Goal: Information Seeking & Learning: Learn about a topic

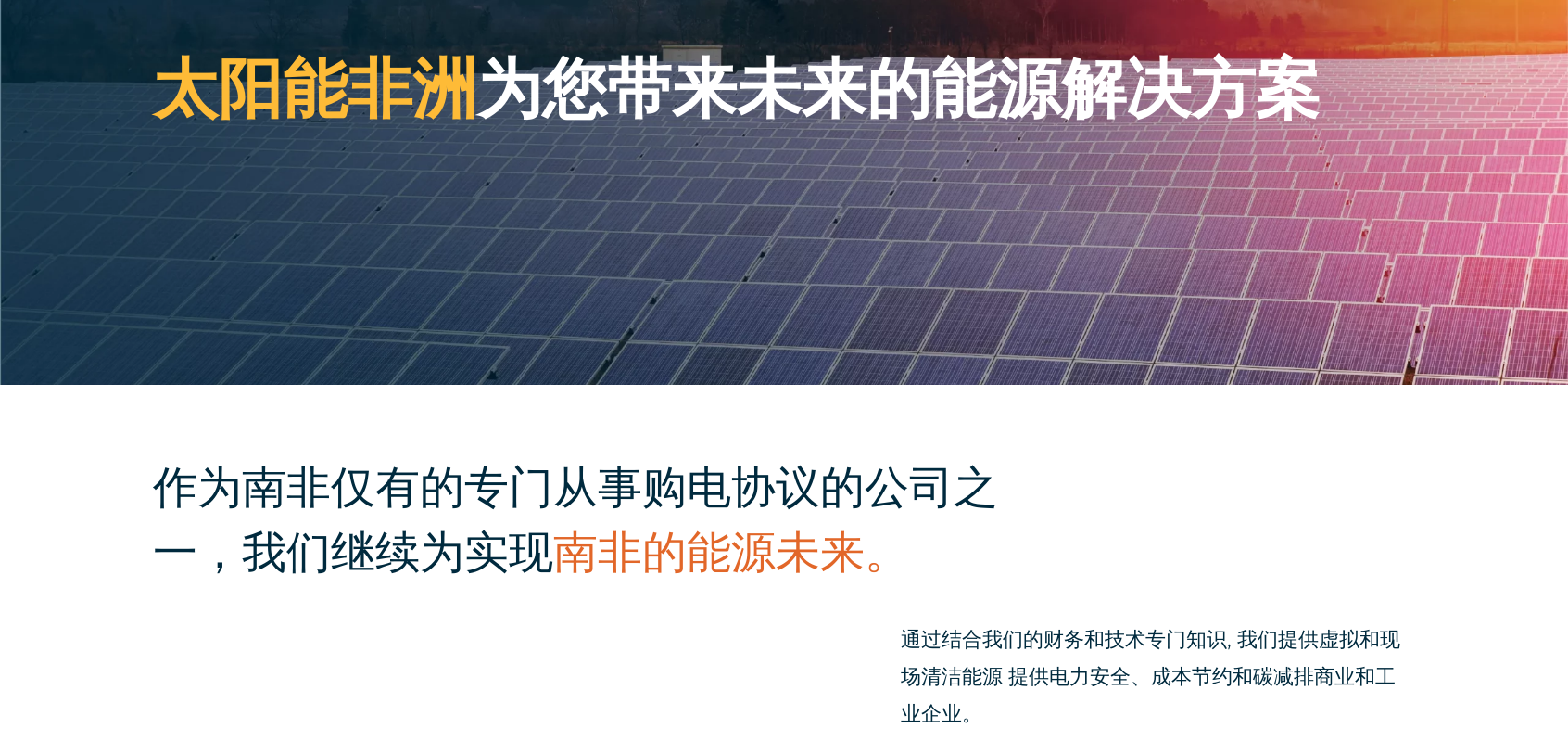
scroll to position [371, 0]
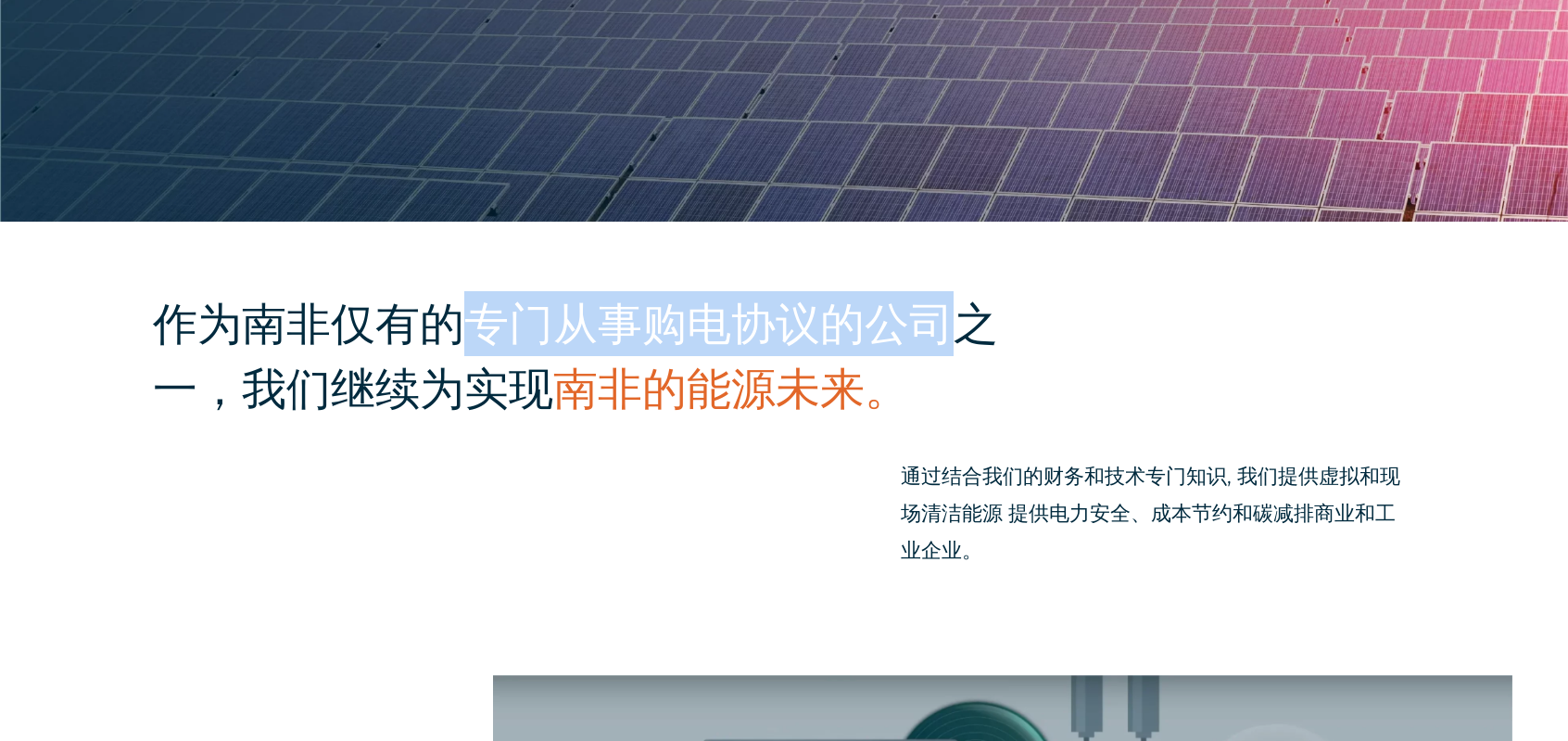
drag, startPoint x: 477, startPoint y: 318, endPoint x: 948, endPoint y: 331, distance: 471.2
click at [948, 331] on h2 "作为南非仅有的专门从事购电协议的公司之一，我们继续为实现 南非的能源未来。" at bounding box center [589, 356] width 873 height 130
copy h2 "专门从事购电协议的公司"
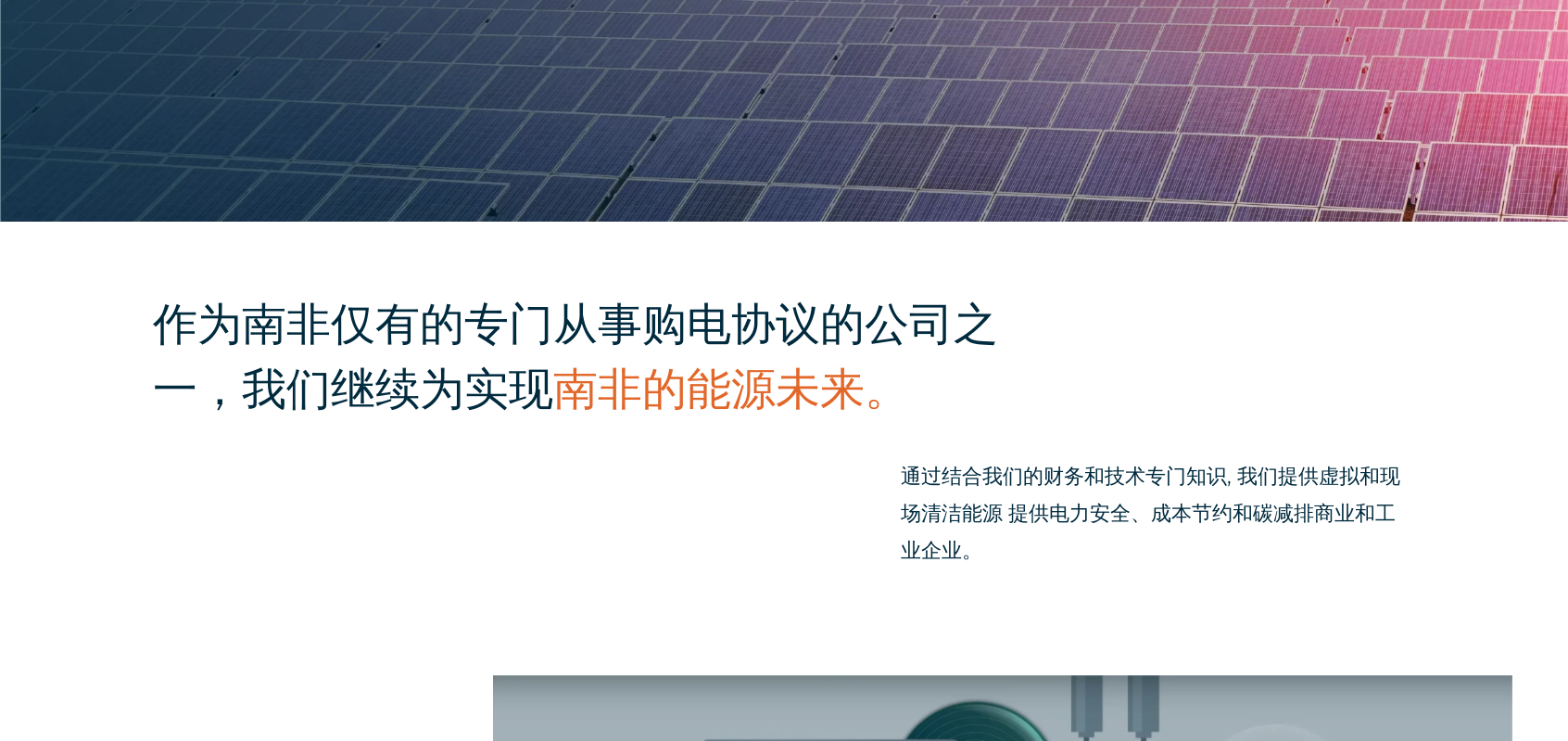
click at [671, 494] on div "作为南非仅有的专门从事购电协议的公司之一，我们继续为实现 南非的能源未来。 通过结合我们的财务和技术 专门知识 , 我们 提供虚拟和现场 清洁能源 提供 电力…" at bounding box center [784, 448] width 1568 height 453
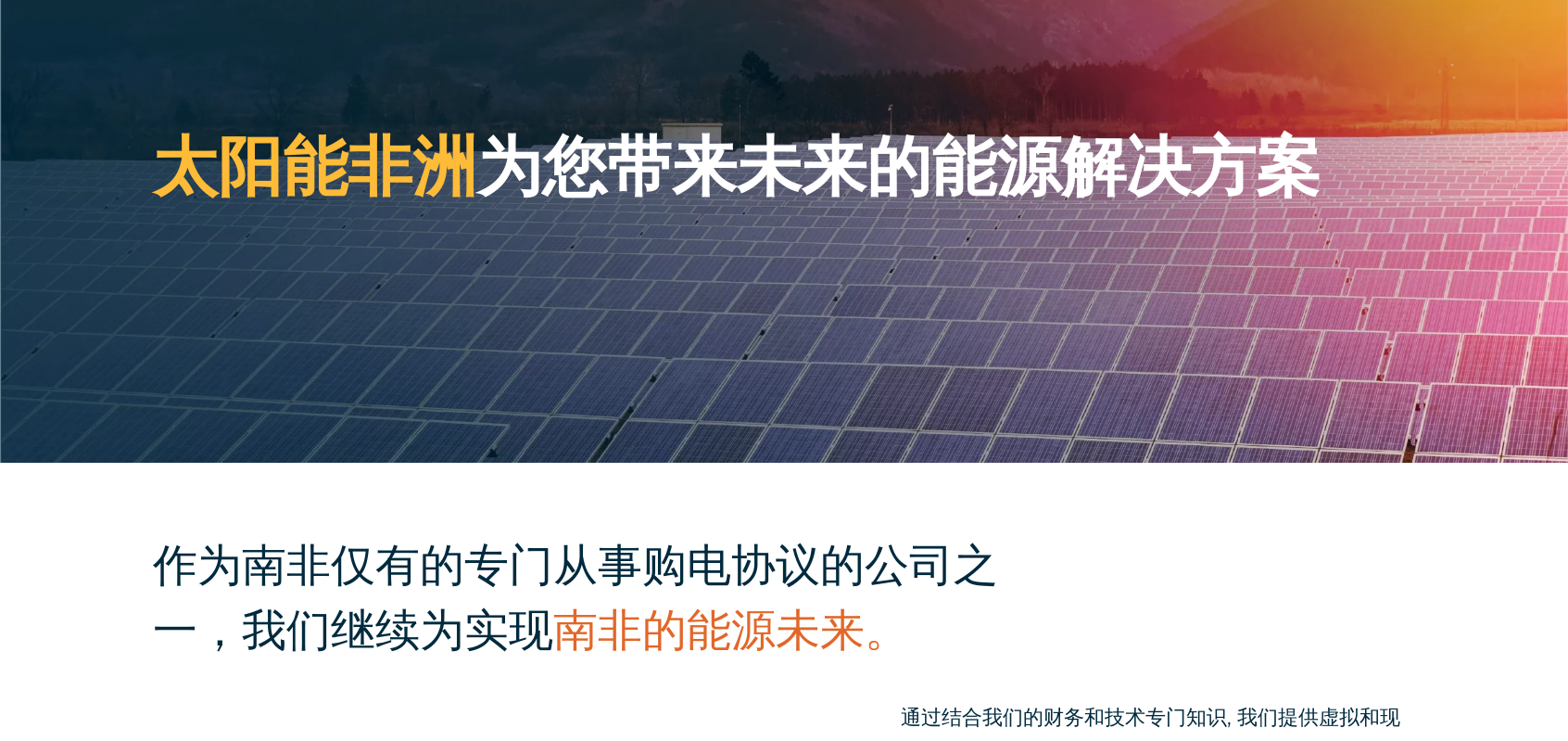
scroll to position [0, 0]
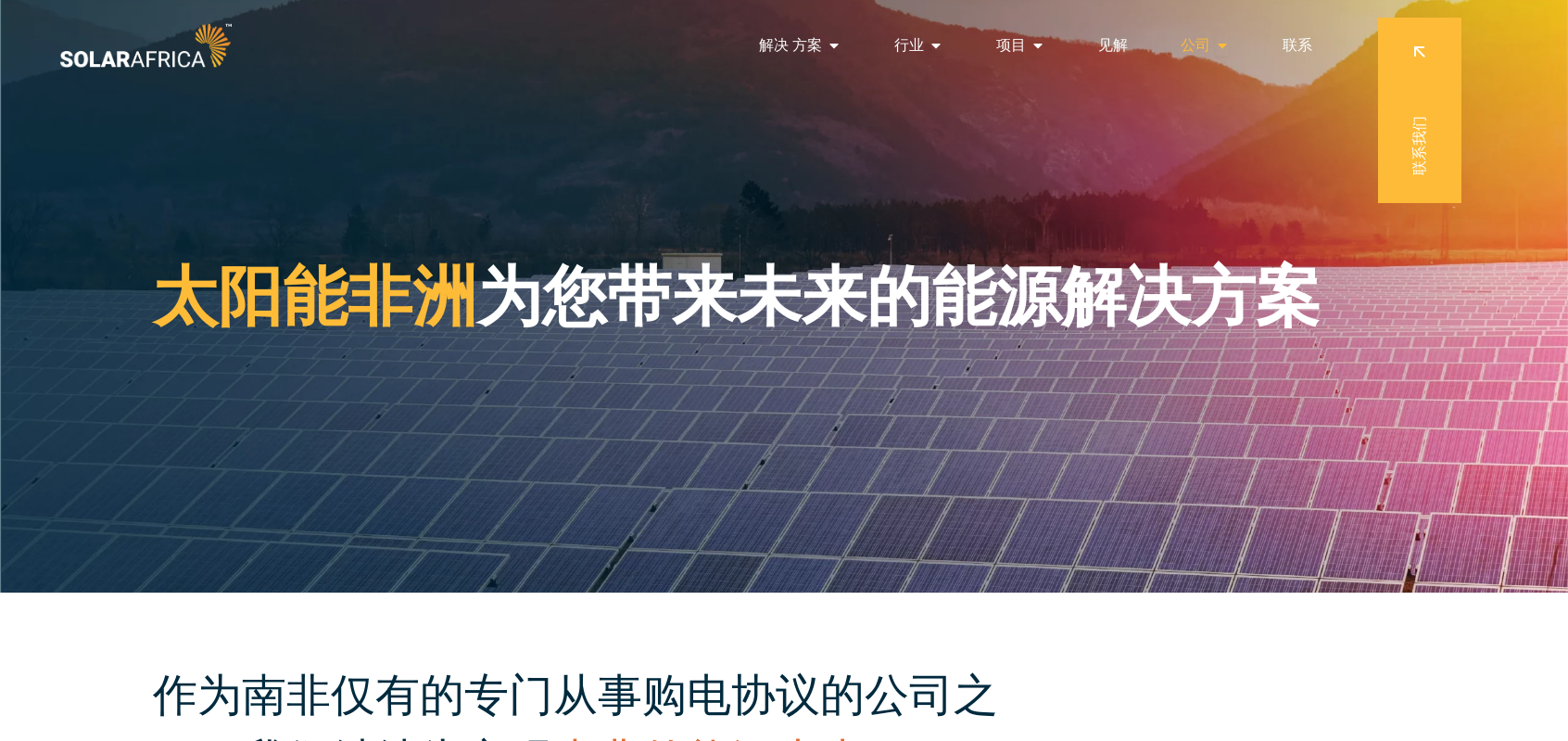
click at [1209, 39] on span "公司" at bounding box center [1195, 45] width 30 height 22
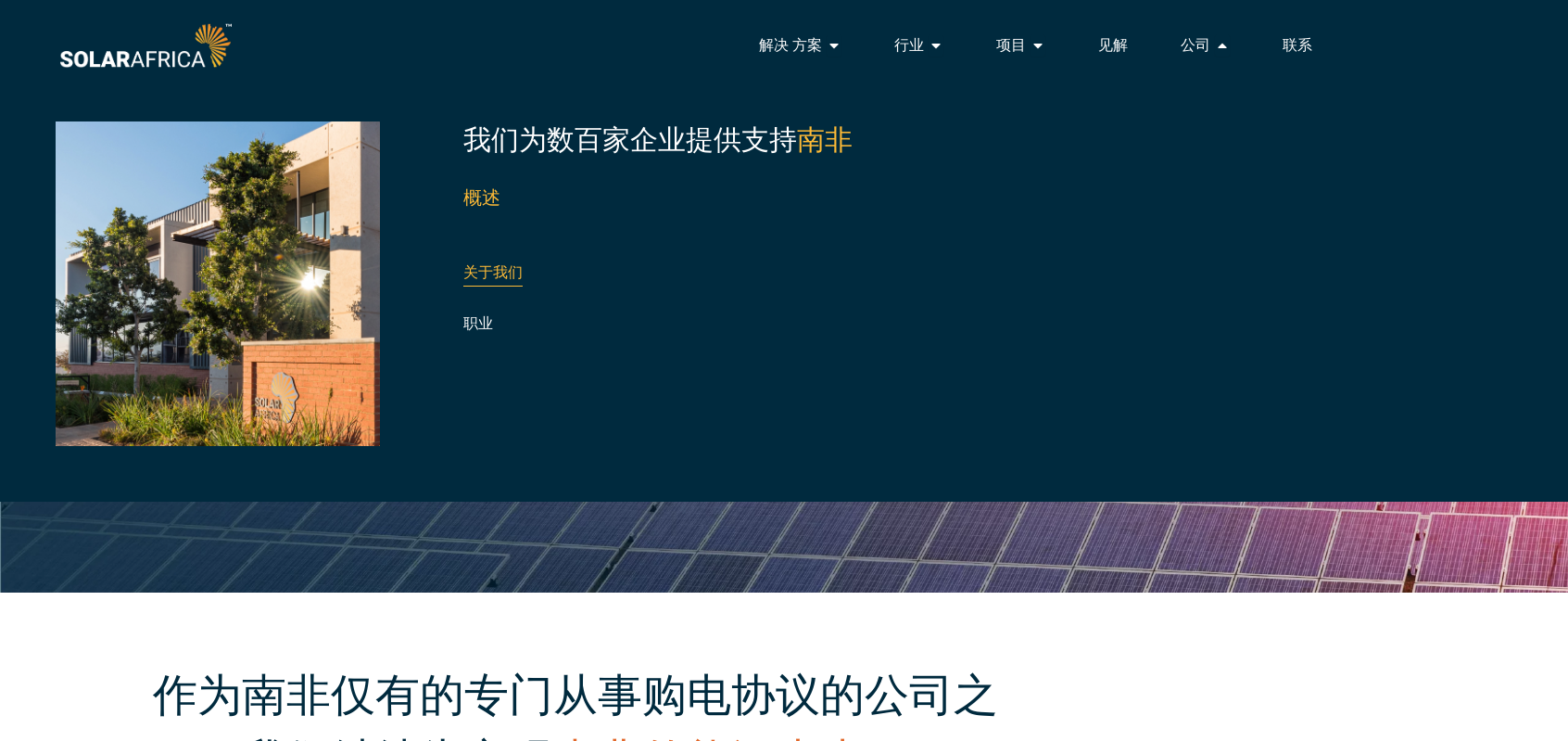
click at [508, 273] on link "关于我们" at bounding box center [493, 272] width 59 height 17
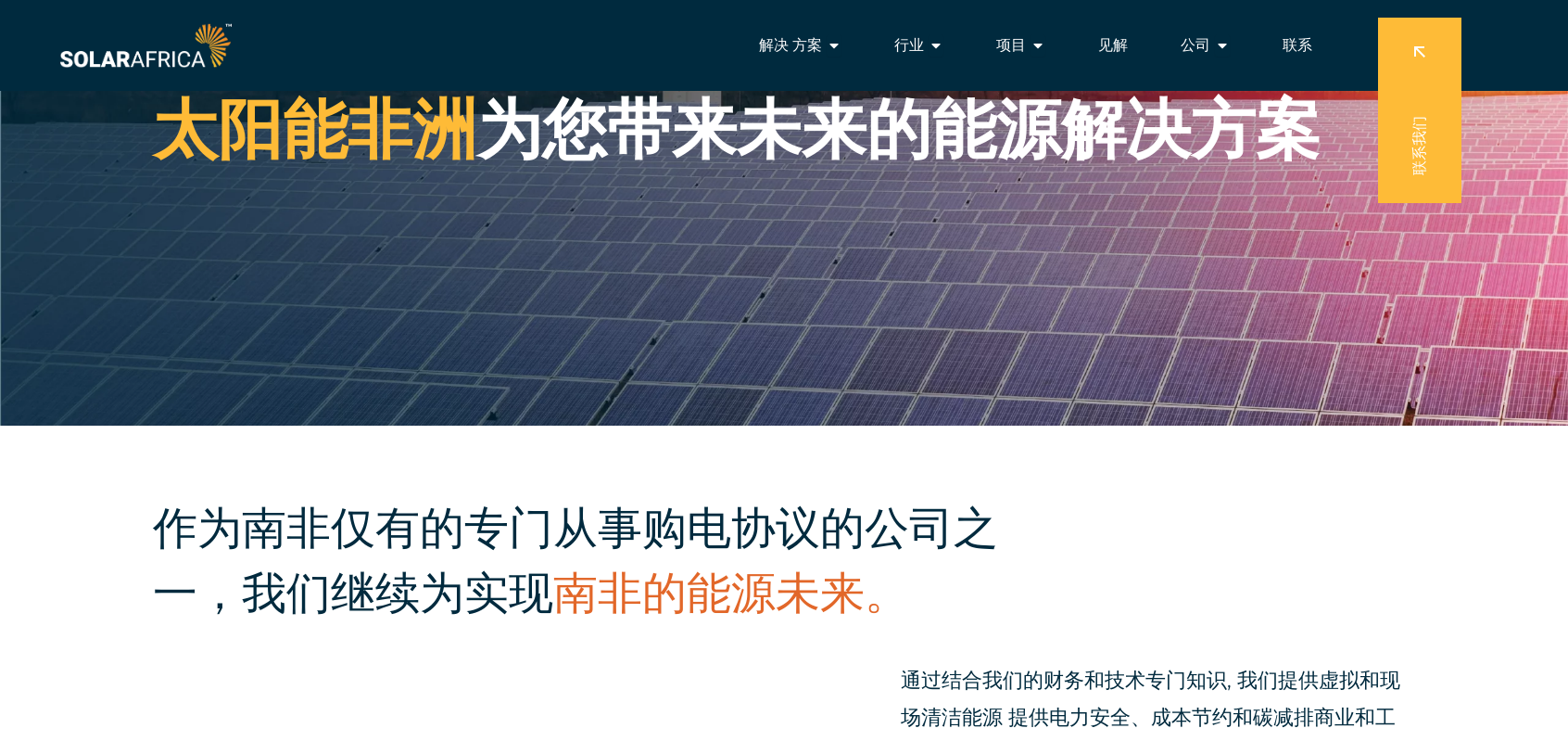
scroll to position [132, 0]
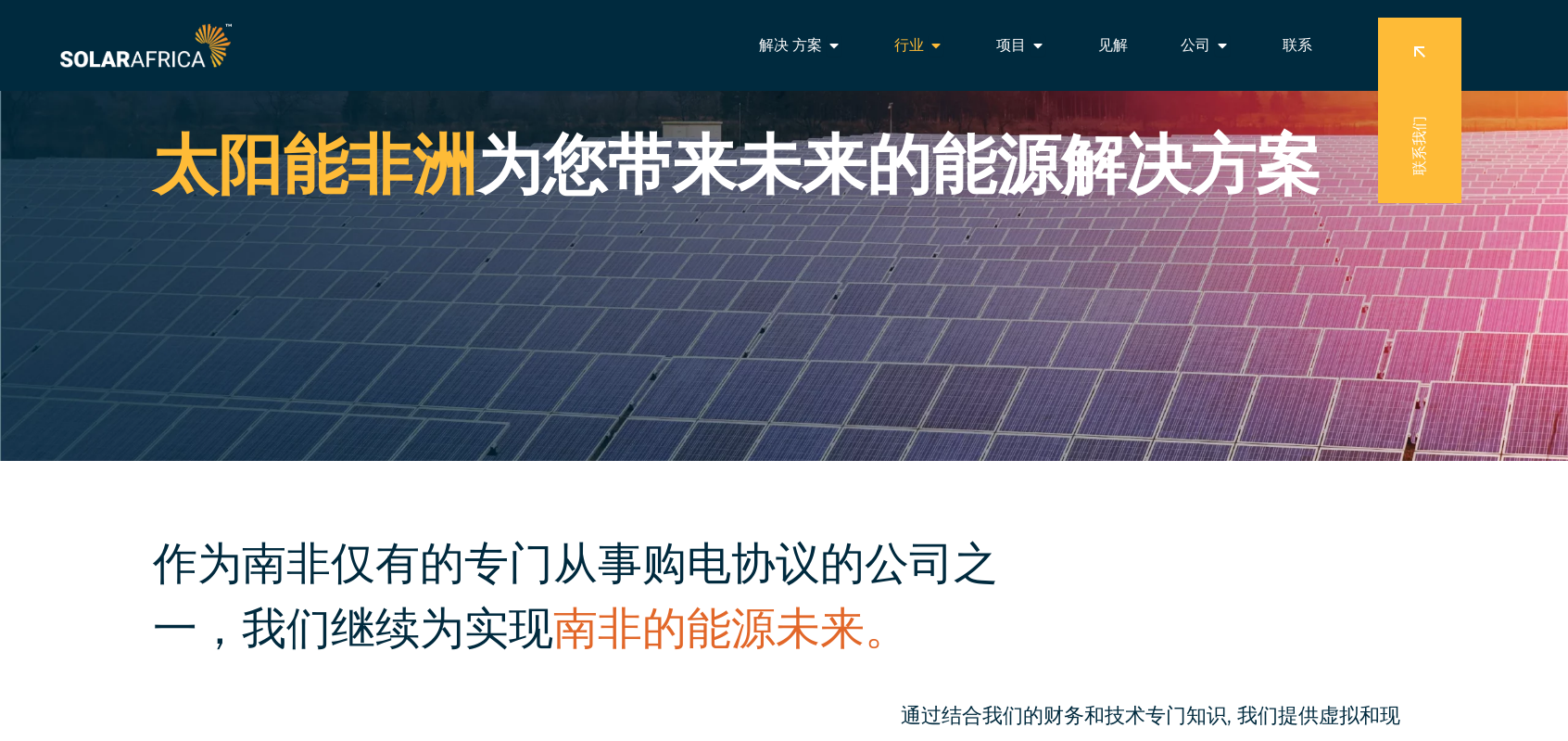
click at [908, 45] on span "行业" at bounding box center [909, 45] width 30 height 22
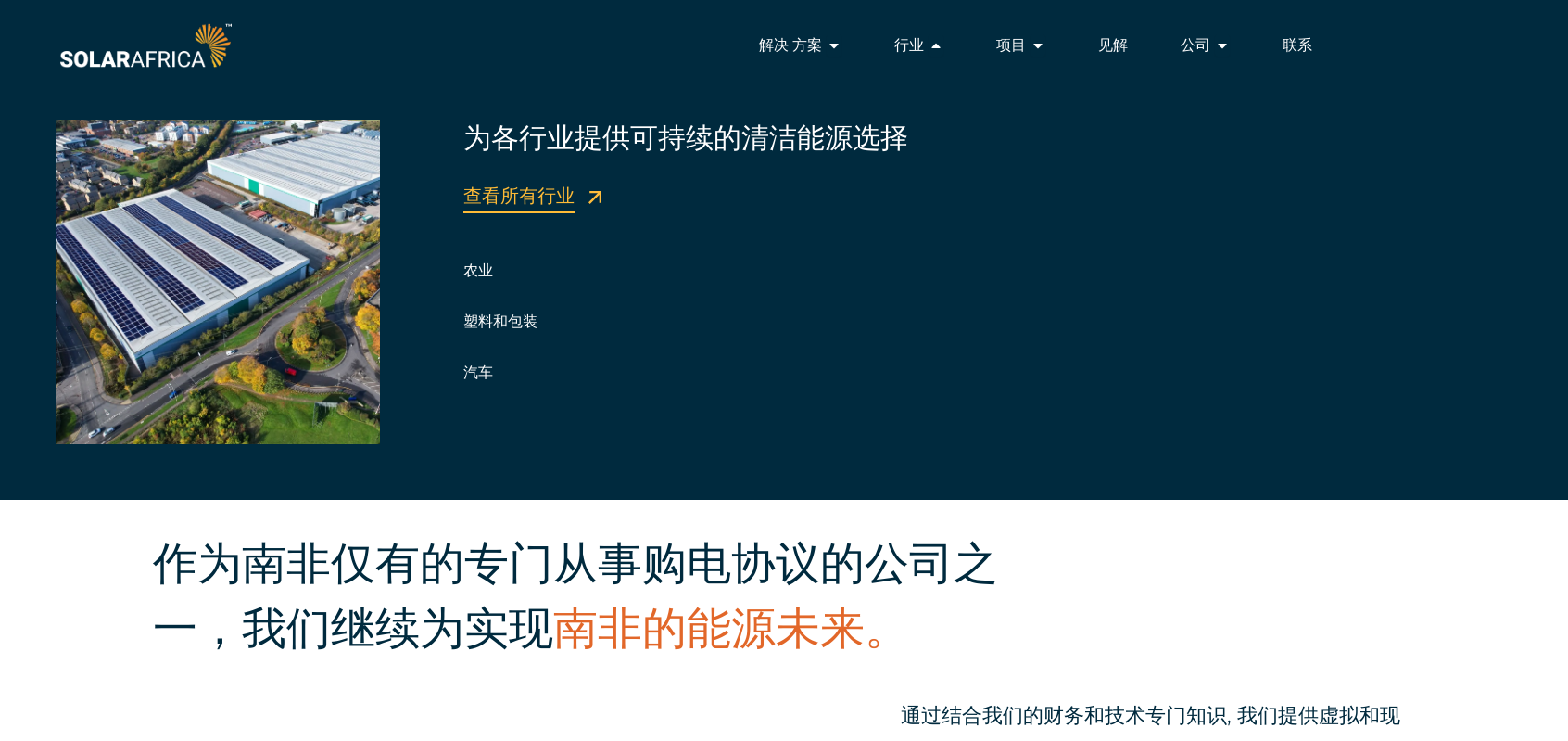
click at [533, 192] on link "查看所有行业" at bounding box center [519, 195] width 111 height 22
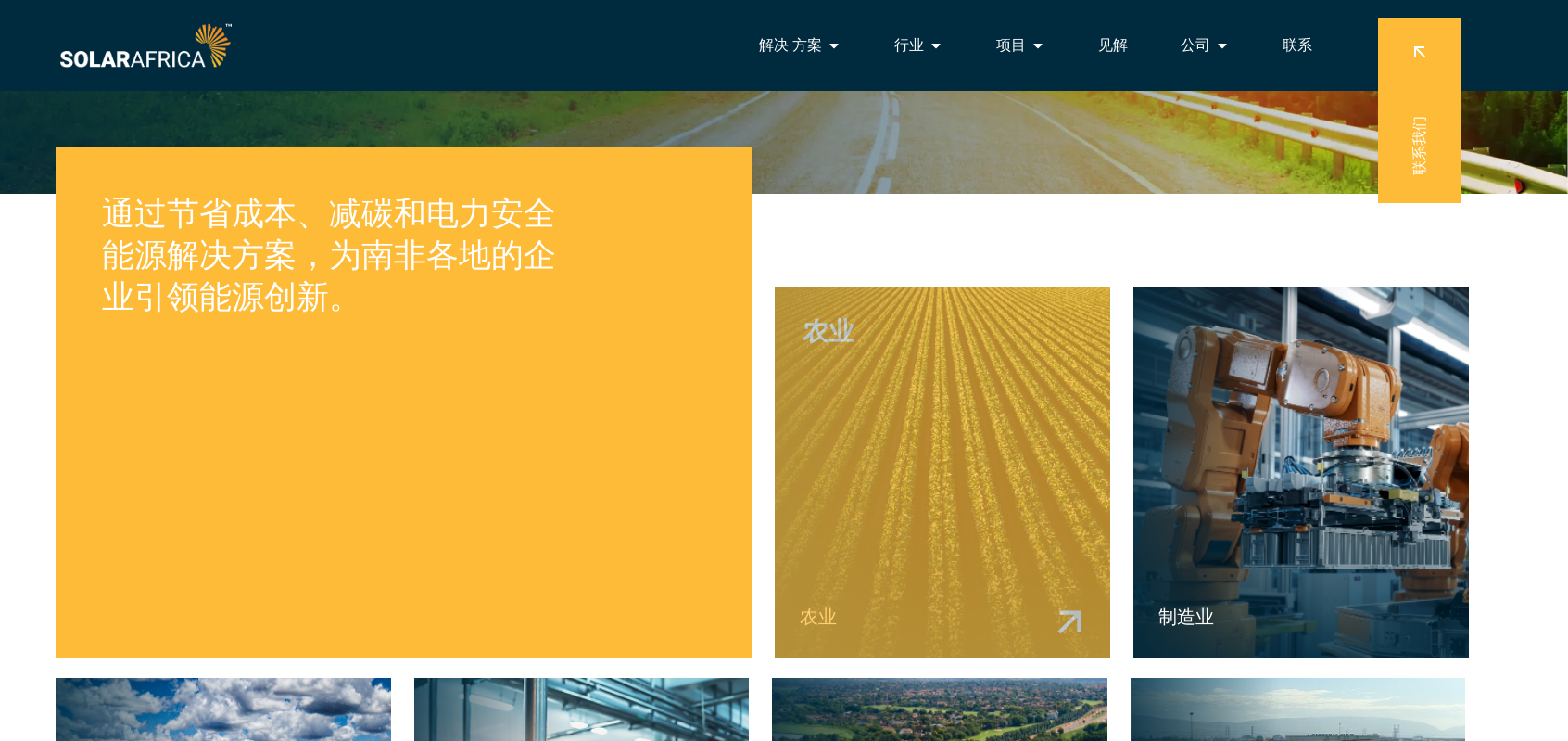
scroll to position [278, 0]
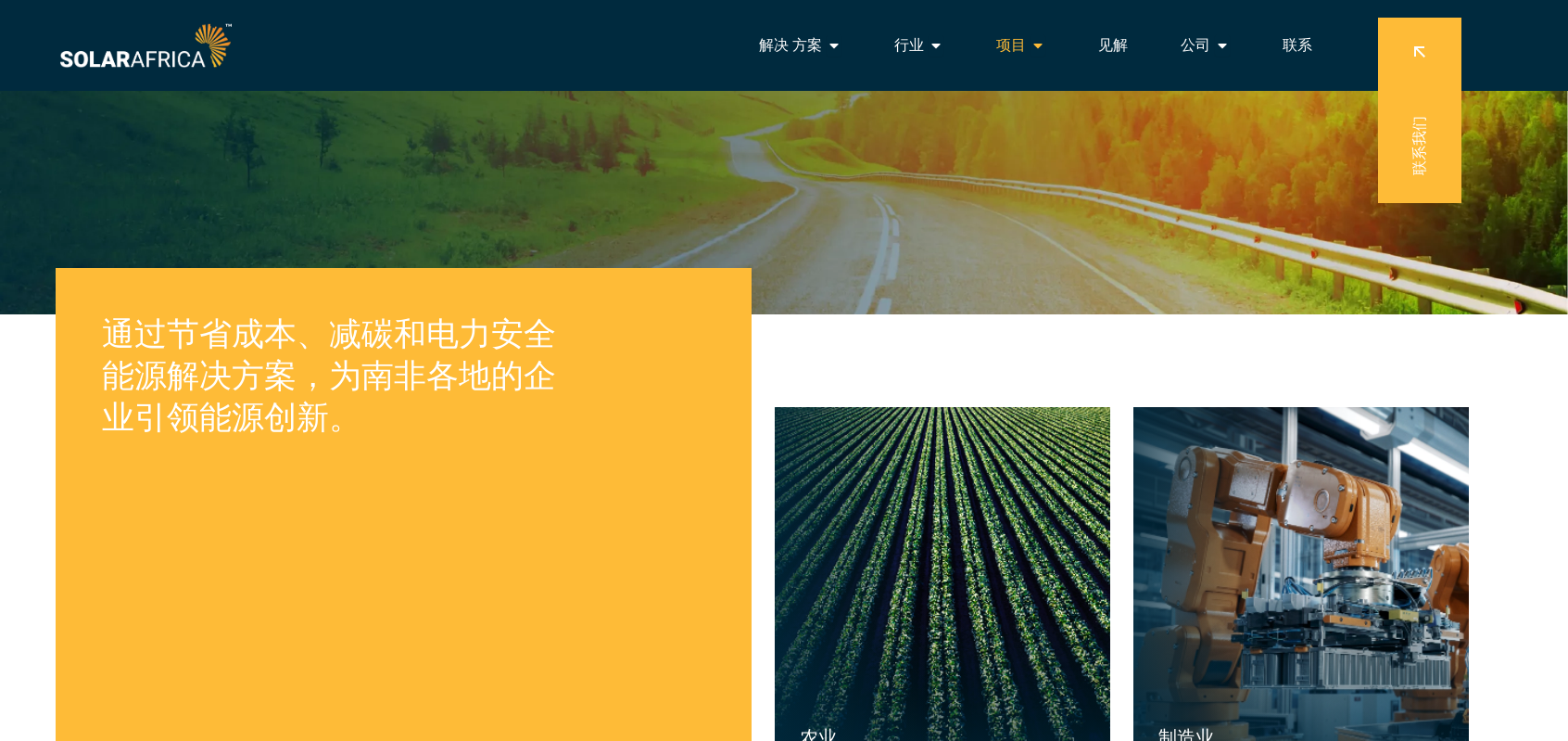
click at [1010, 49] on span "项目" at bounding box center [1011, 45] width 30 height 22
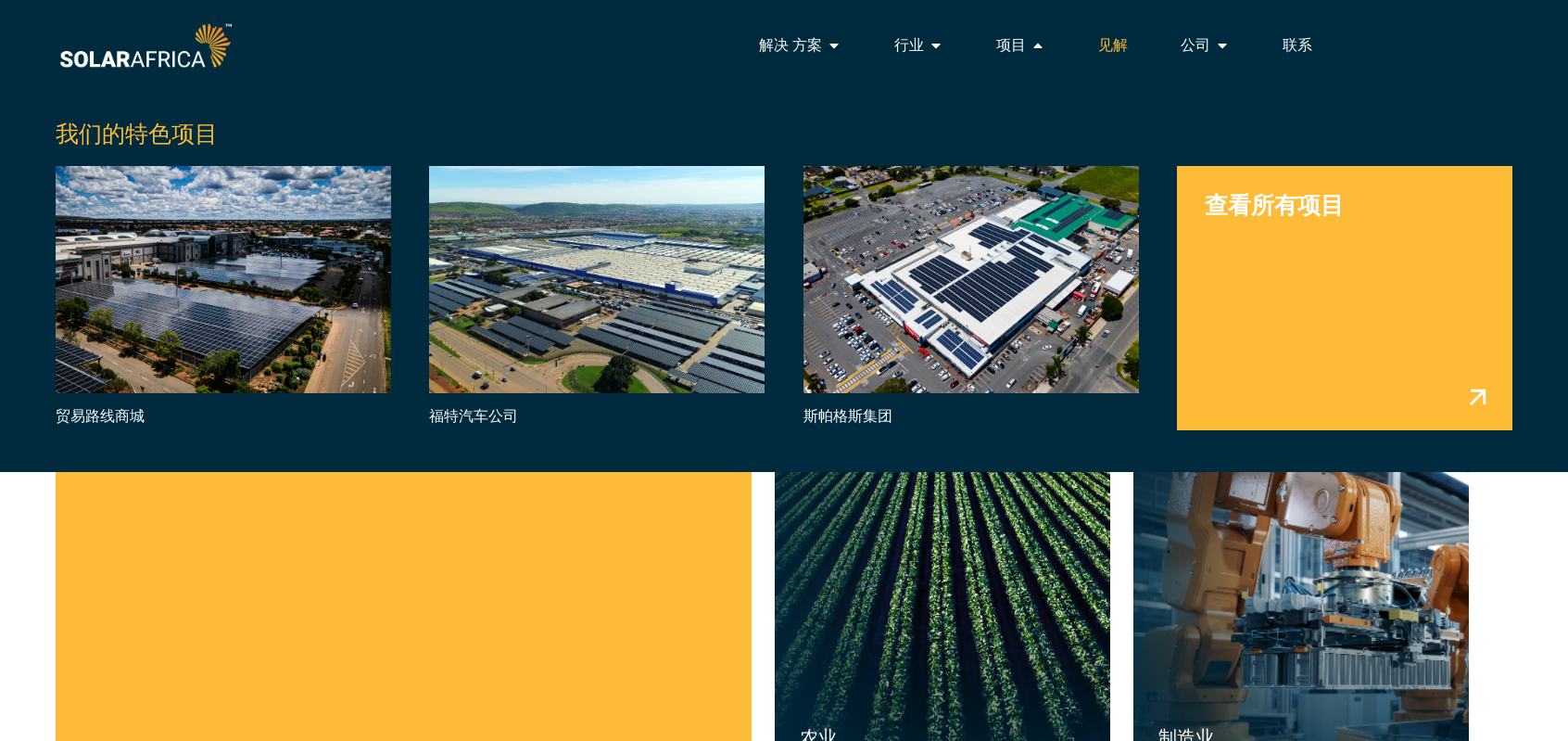
click at [1103, 44] on span "见解" at bounding box center [1113, 45] width 30 height 22
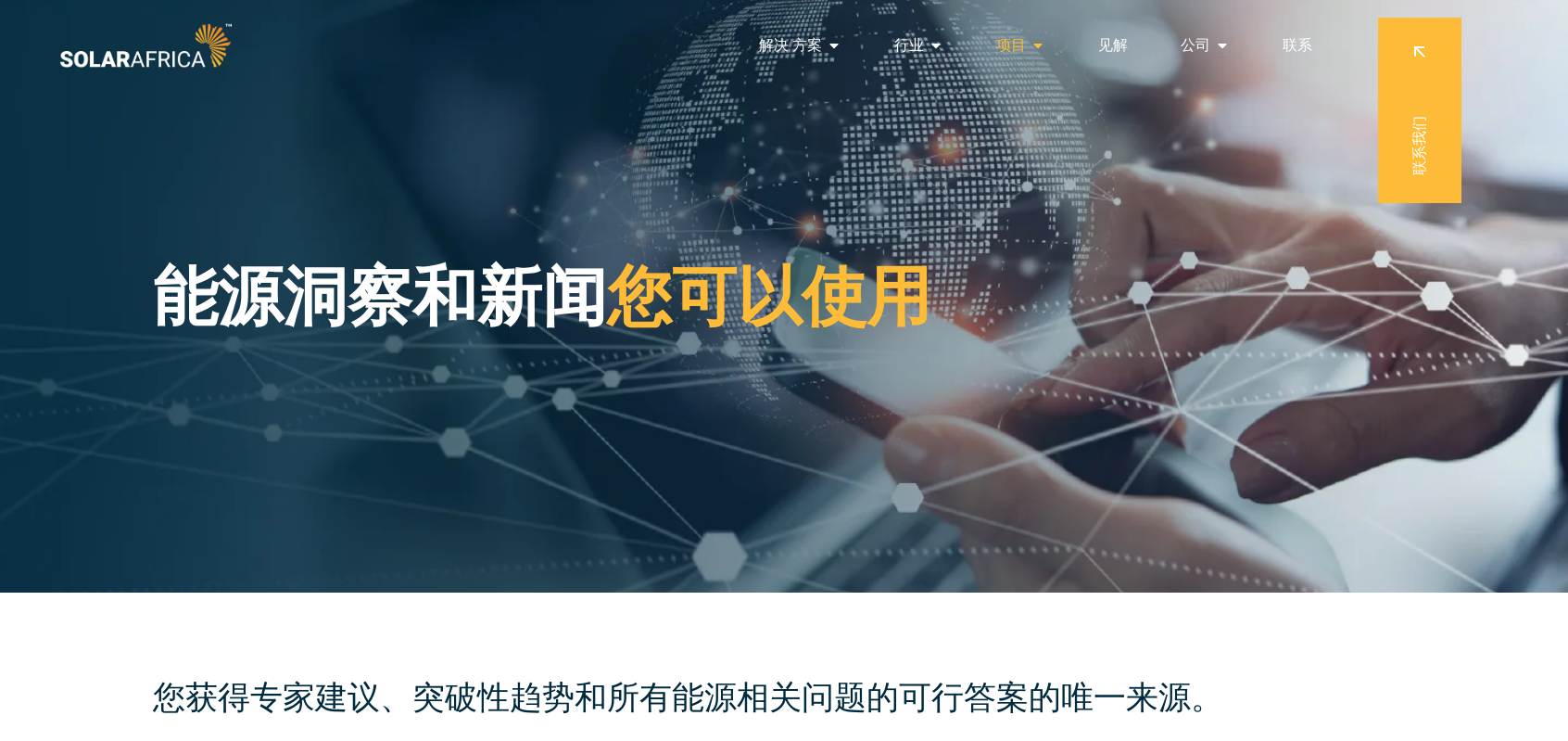
click at [1013, 42] on span "项目" at bounding box center [1011, 45] width 30 height 22
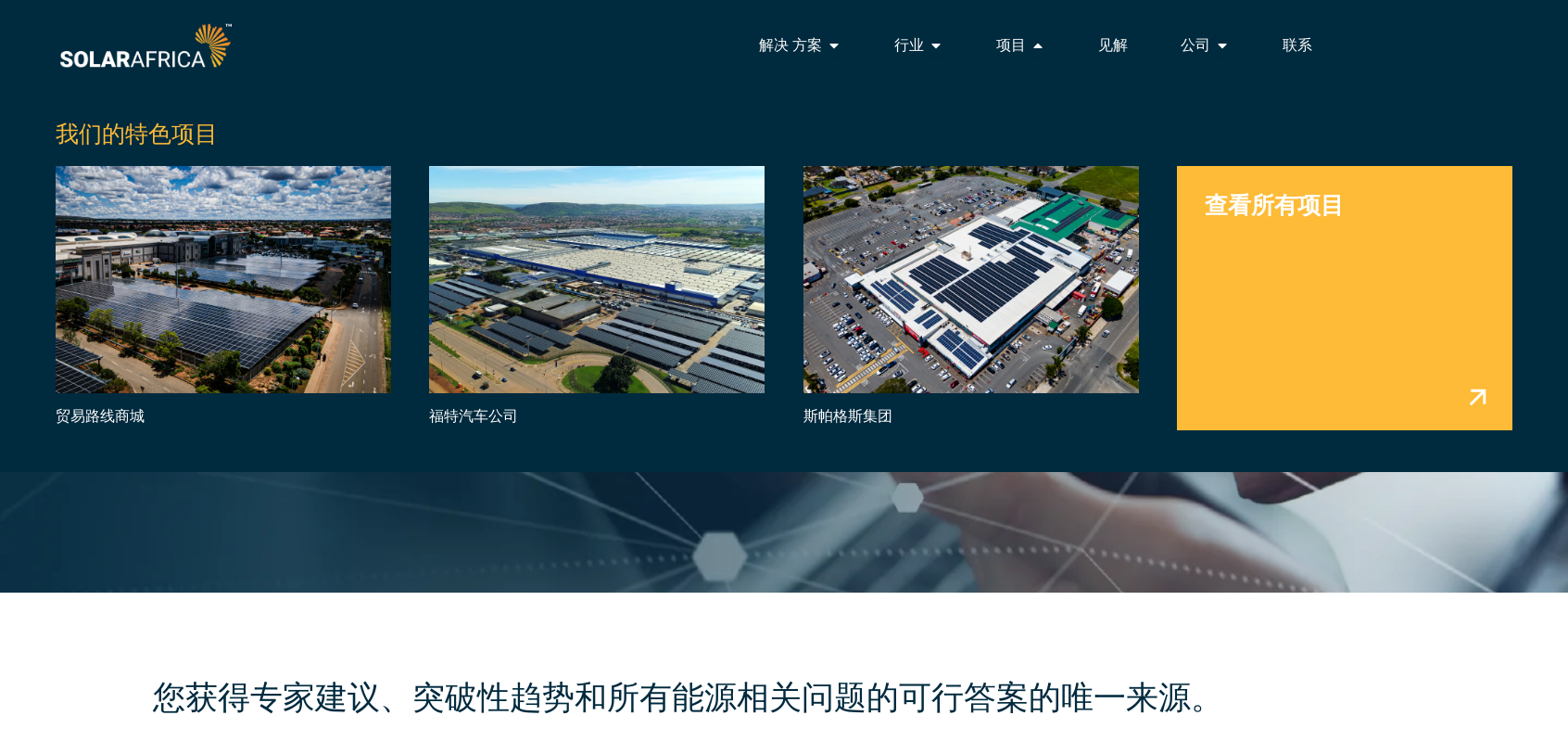
click at [1362, 272] on link "Menu" at bounding box center [1344, 298] width 336 height 264
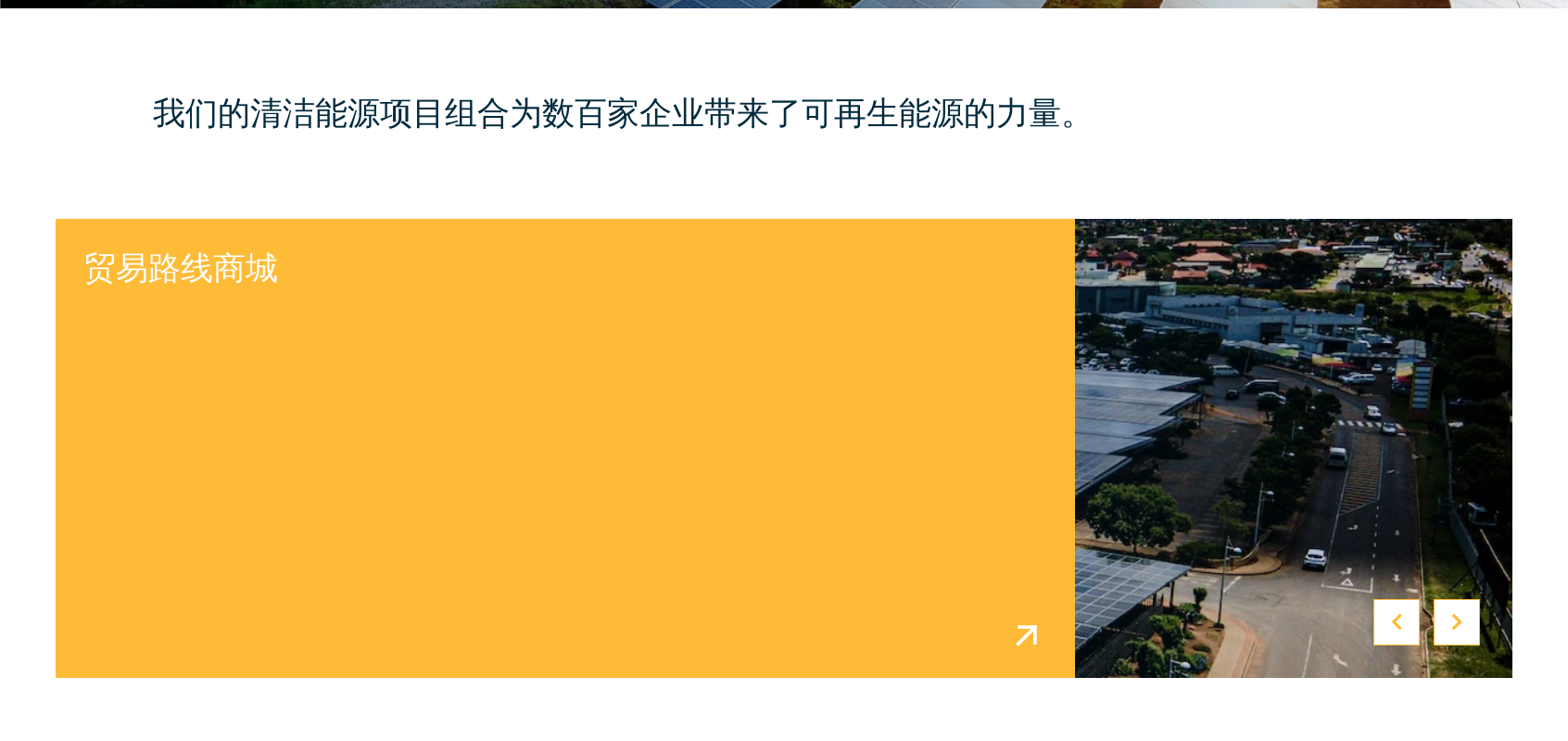
scroll to position [742, 0]
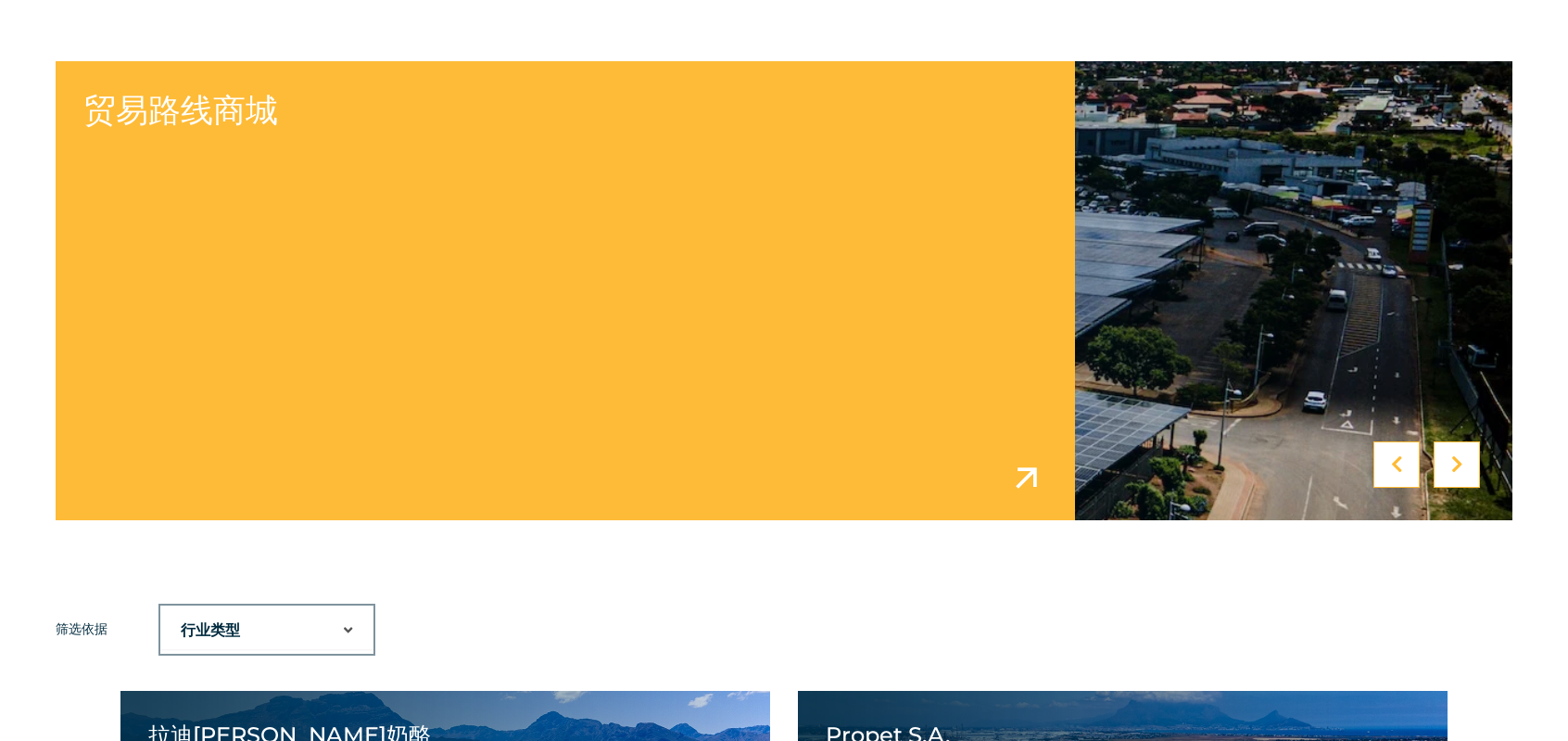
click at [446, 323] on link at bounding box center [784, 291] width 1457 height 459
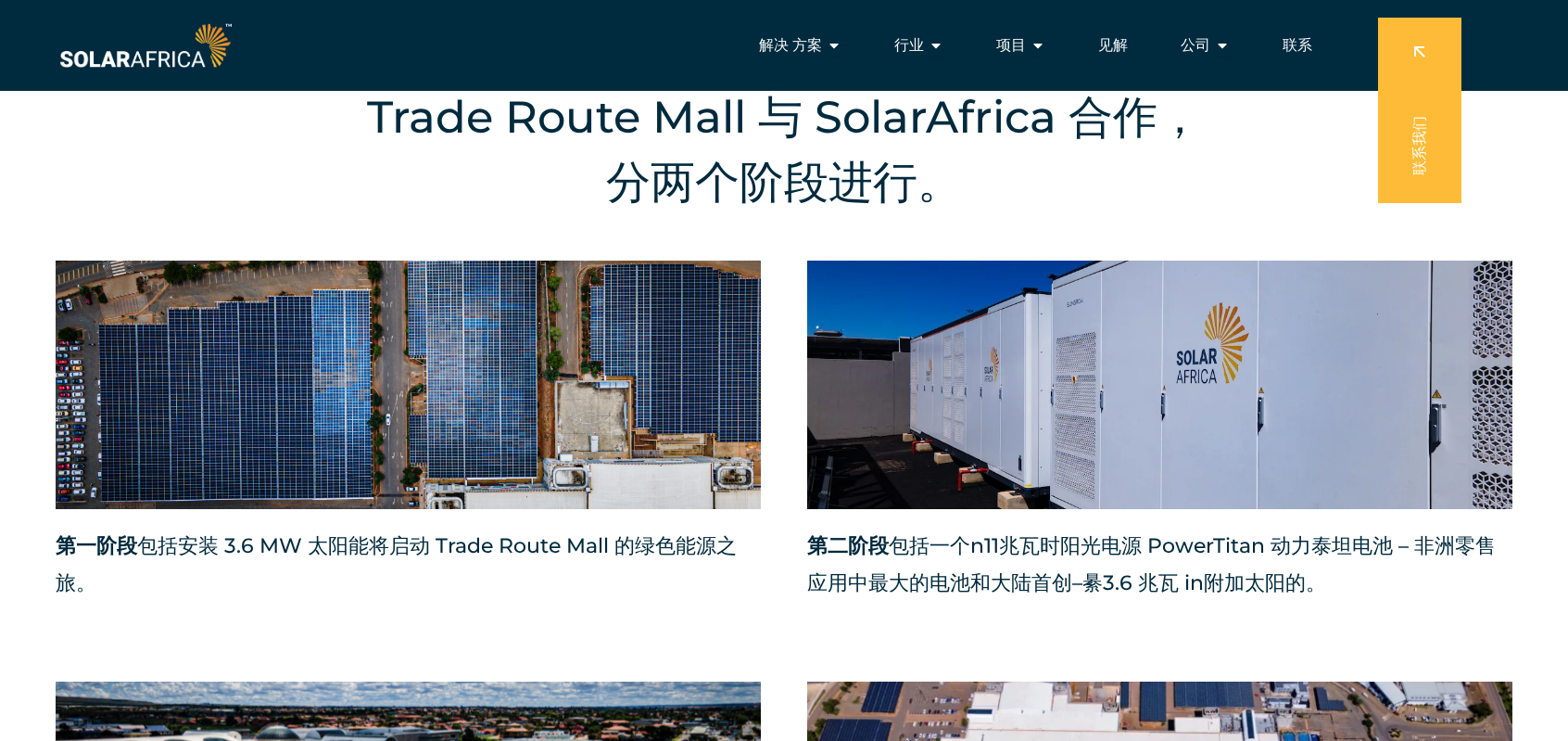
scroll to position [1112, 0]
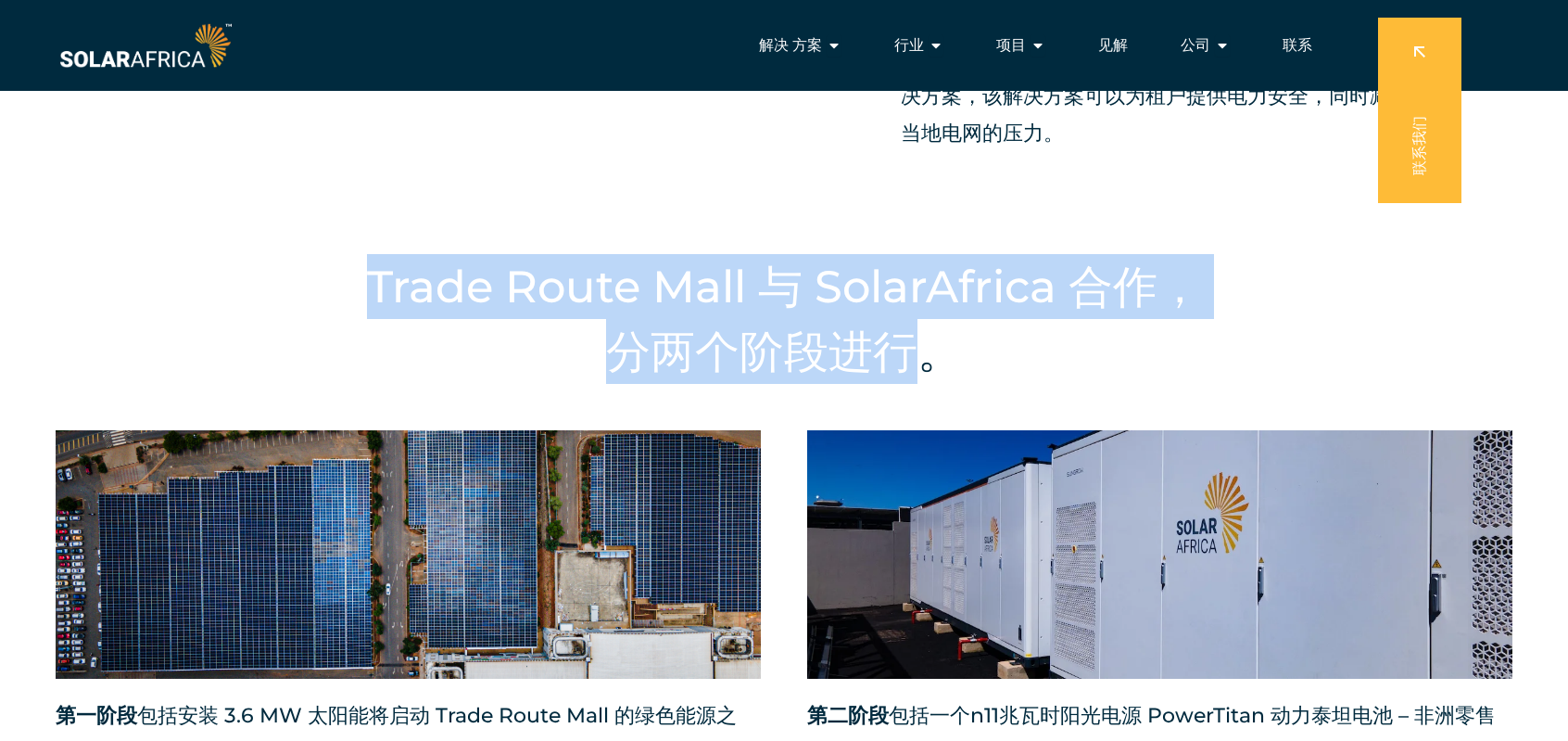
drag, startPoint x: 936, startPoint y: 362, endPoint x: 375, endPoint y: 293, distance: 565.2
click at [375, 293] on h2 "Trade Route Mall 与 SolarAfrica 合作，分两个阶段进行。" at bounding box center [784, 319] width 873 height 130
copy h2 "Trade Route Mall 与 SolarAfrica 合作，分两个阶段进行"
